Goal: Task Accomplishment & Management: Use online tool/utility

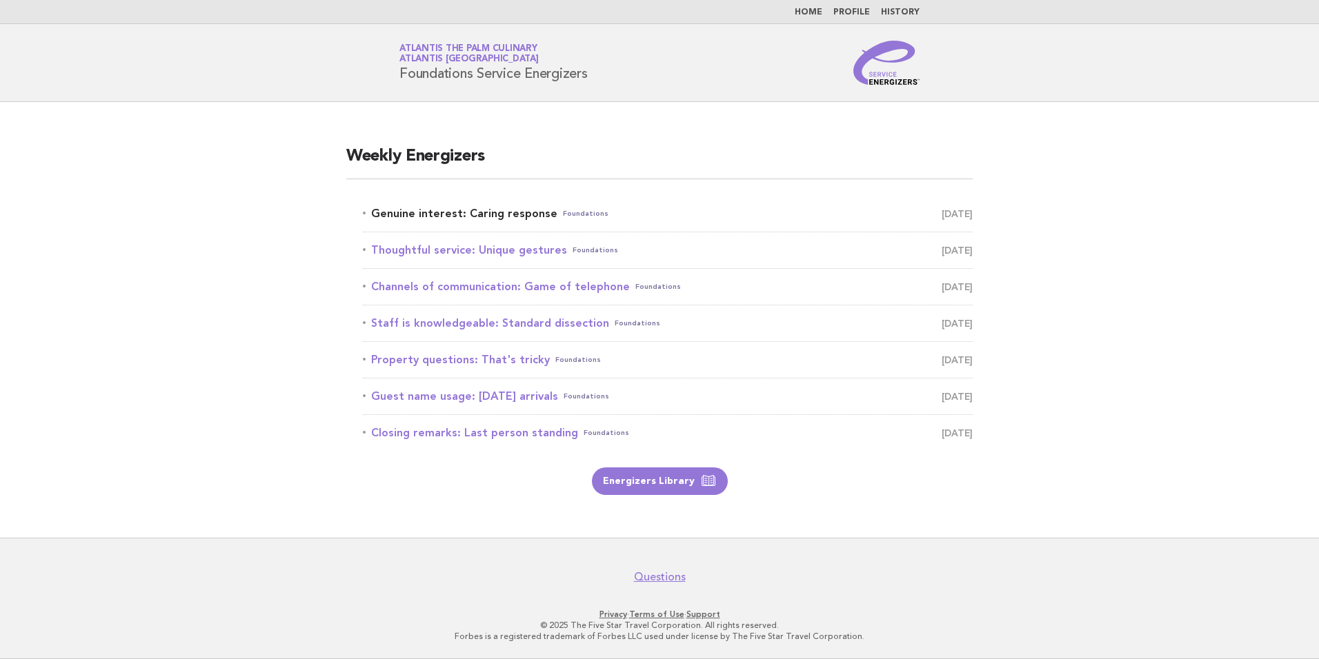
click at [477, 216] on link "Genuine interest: Caring response Foundations August 27" at bounding box center [668, 213] width 610 height 19
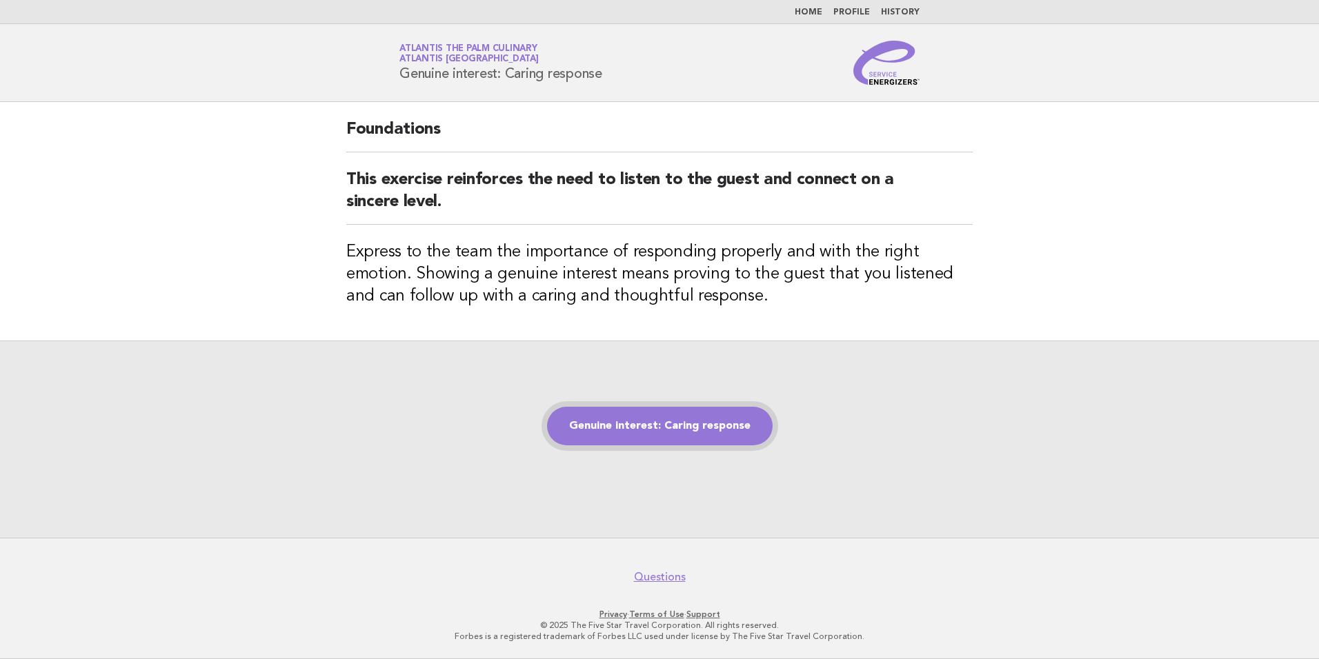
click at [684, 421] on link "Genuine interest: Caring response" at bounding box center [660, 426] width 226 height 39
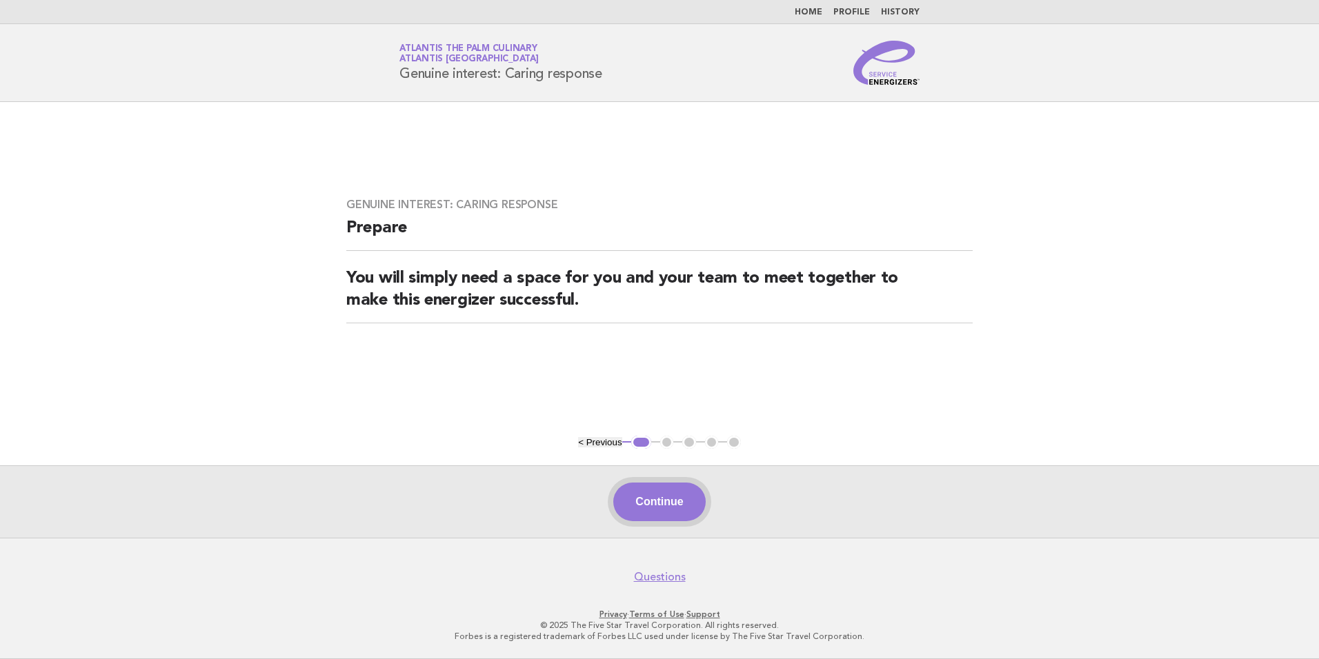
click at [659, 497] on button "Continue" at bounding box center [659, 502] width 92 height 39
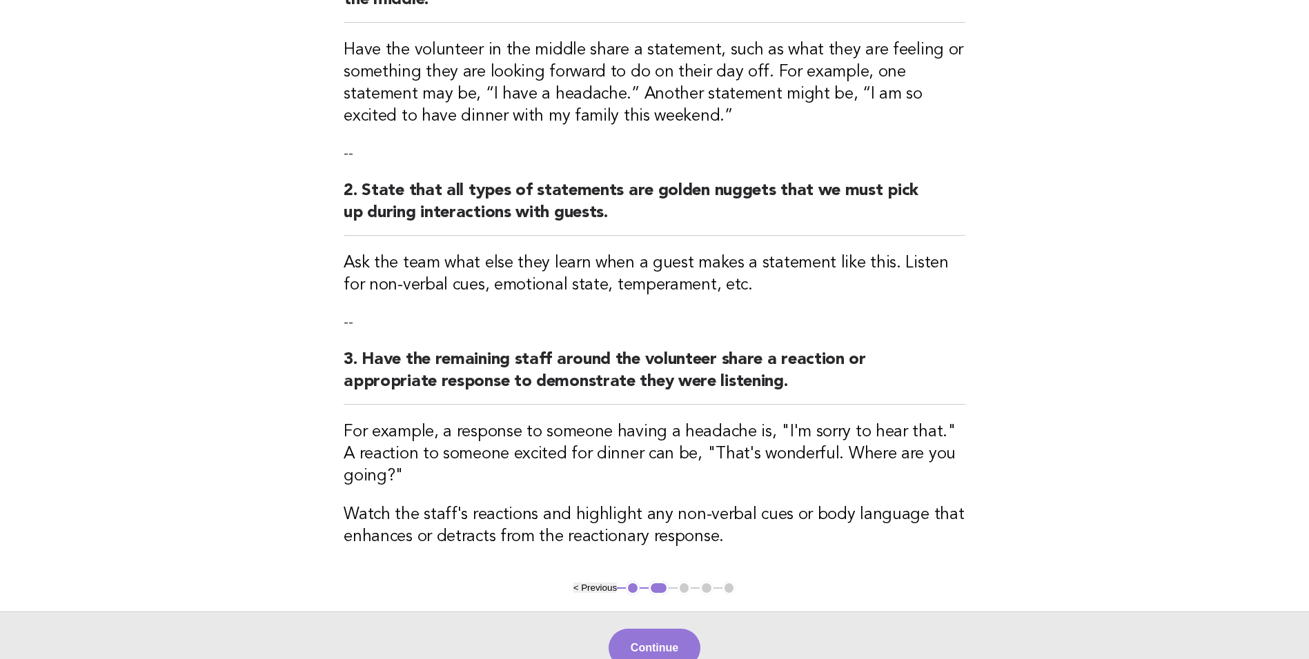
scroll to position [345, 0]
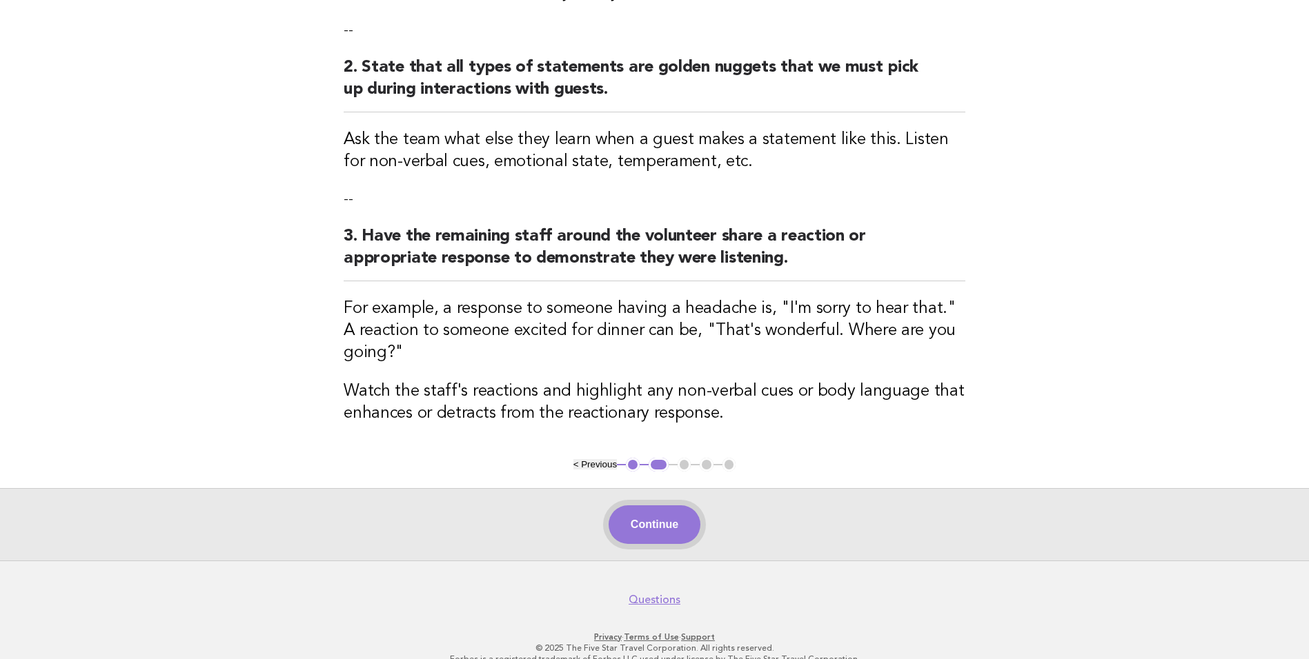
click at [675, 506] on button "Continue" at bounding box center [654, 525] width 92 height 39
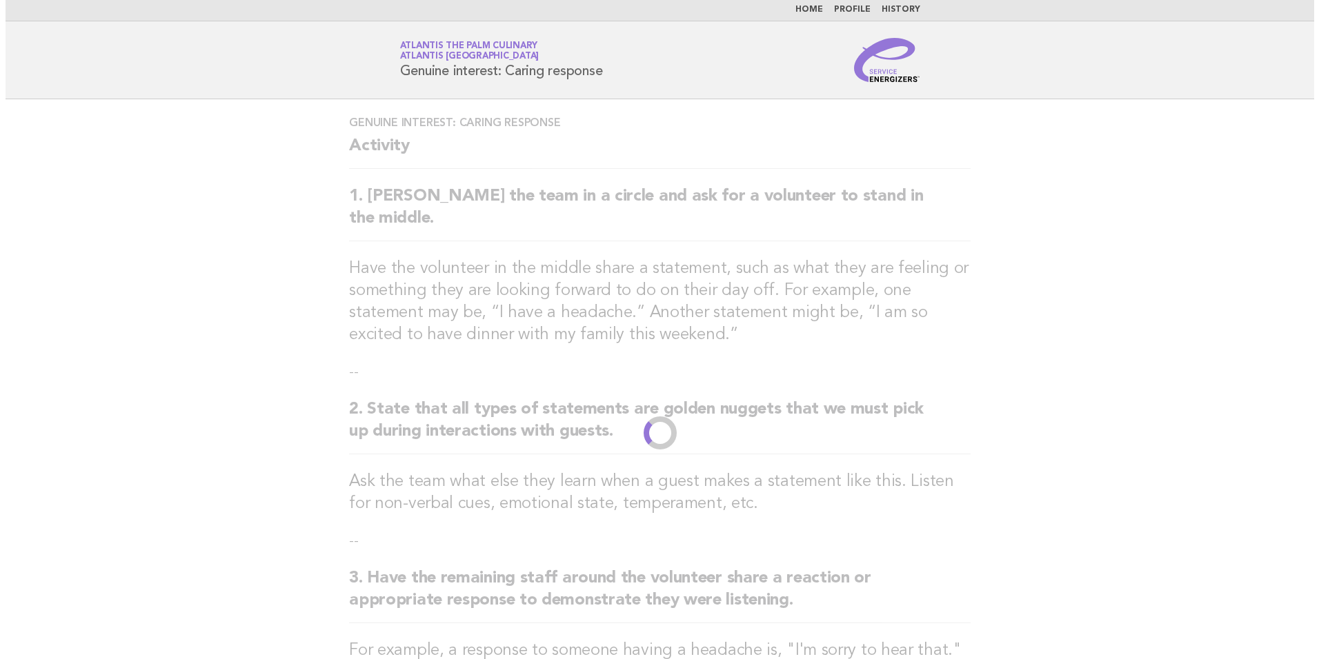
scroll to position [0, 0]
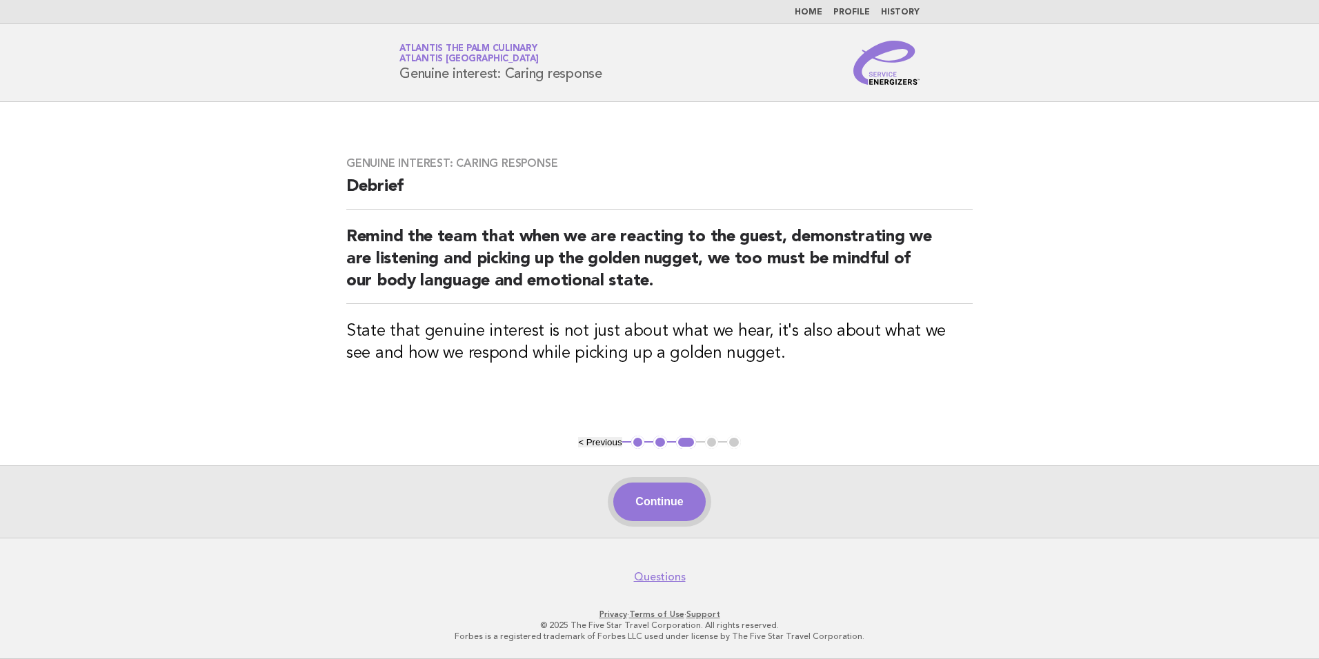
click at [664, 497] on button "Continue" at bounding box center [659, 502] width 92 height 39
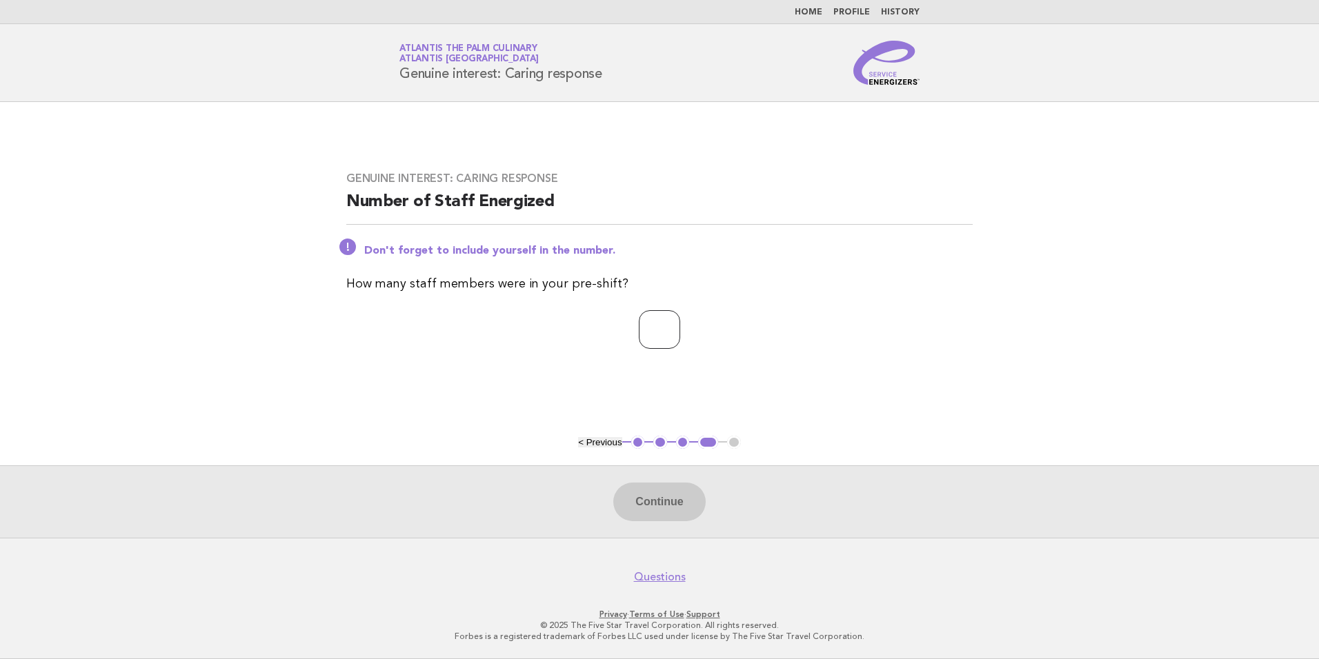
click at [680, 326] on input "*" at bounding box center [659, 329] width 41 height 39
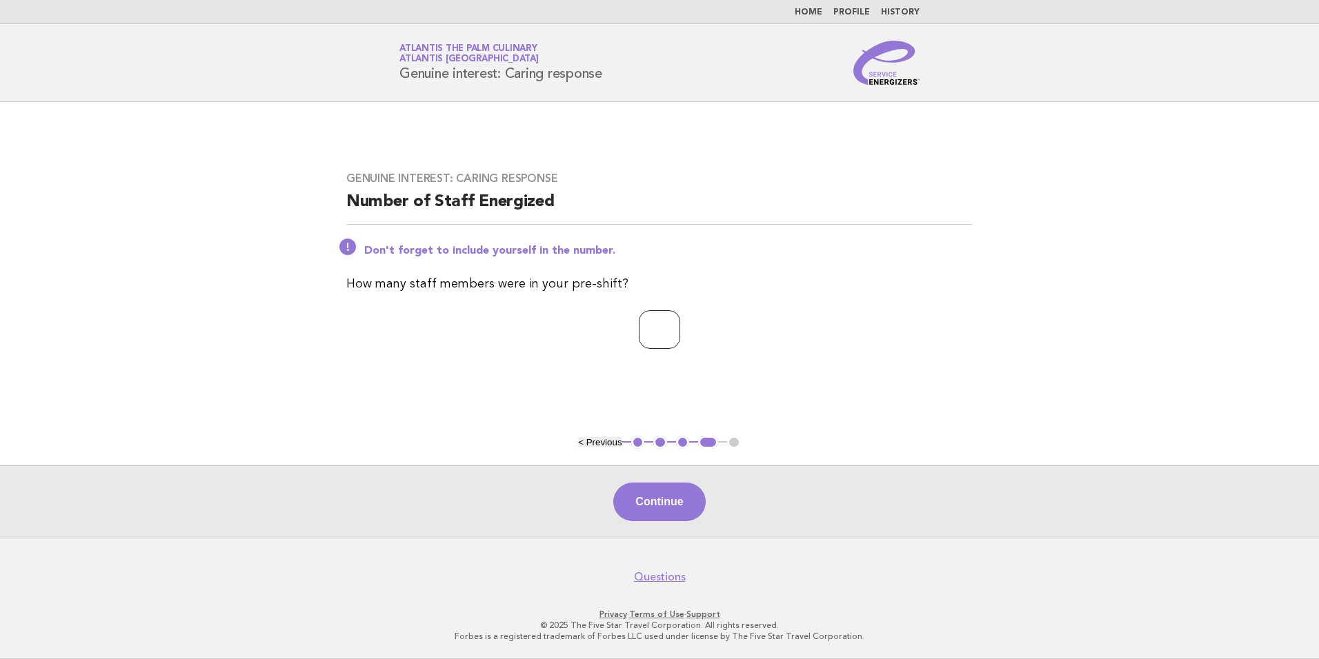
click at [680, 335] on input "*" at bounding box center [659, 329] width 41 height 39
type input "*"
click at [680, 324] on input "*" at bounding box center [659, 329] width 41 height 39
click at [671, 503] on button "Continue" at bounding box center [659, 502] width 92 height 39
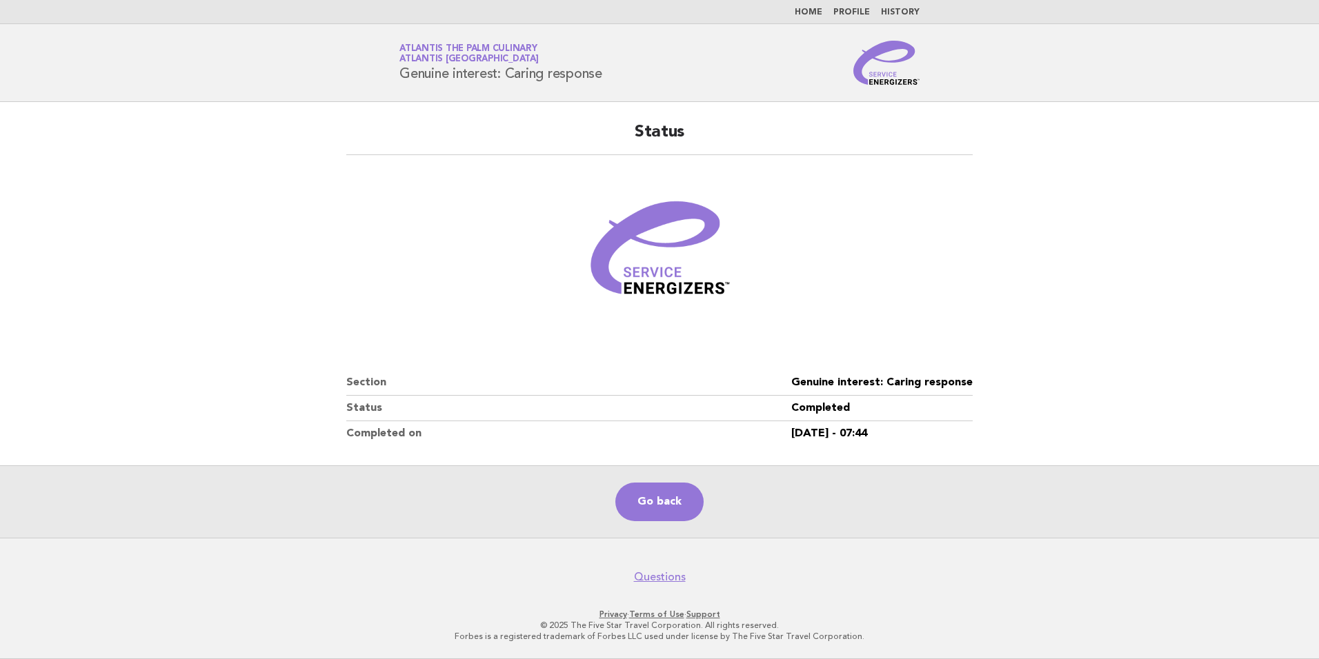
drag, startPoint x: 610, startPoint y: 70, endPoint x: 349, endPoint y: 80, distance: 261.6
click at [349, 80] on header "Service Energizers Atlantis The Palm Culinary Atlantis Dubai Genuine interest: …" at bounding box center [659, 63] width 1319 height 78
copy h1 "Genuine interest: Caring response"
